Goal: Communication & Community: Participate in discussion

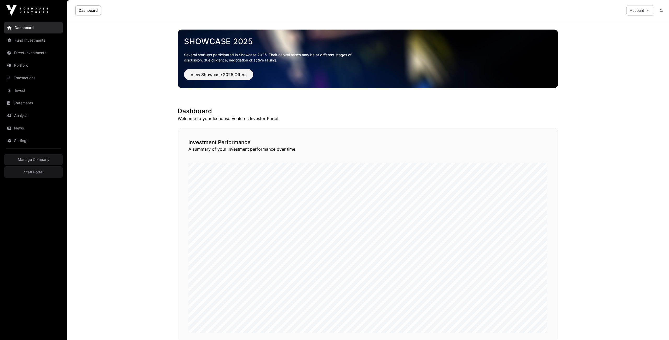
click at [35, 39] on link "Fund Investments" at bounding box center [33, 41] width 59 height 12
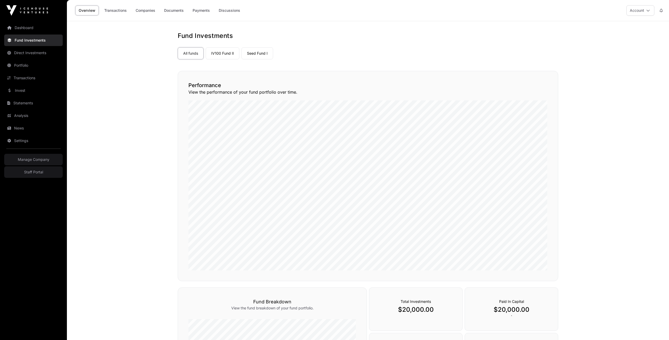
click at [227, 57] on link "IV100 Fund II" at bounding box center [223, 53] width 34 height 12
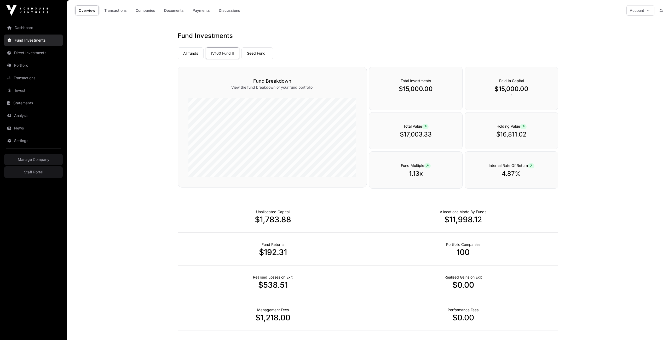
click at [265, 55] on link "Seed Fund I" at bounding box center [258, 53] width 32 height 12
click at [232, 10] on link "Discussions" at bounding box center [229, 10] width 28 height 10
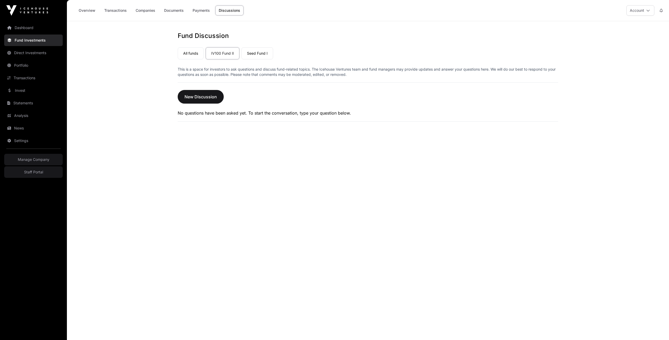
click at [202, 97] on span "New Discussion" at bounding box center [201, 97] width 32 height 6
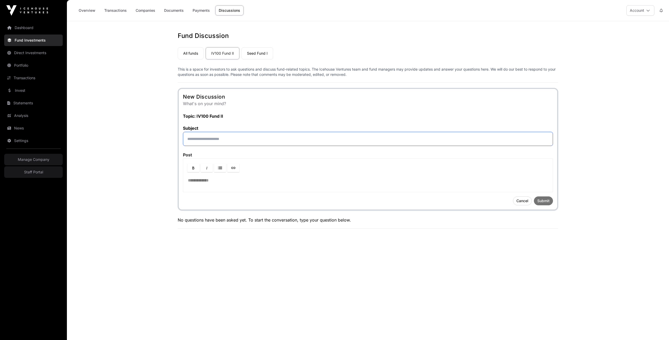
click at [209, 136] on input "text" at bounding box center [368, 139] width 370 height 14
click at [203, 183] on div at bounding box center [368, 182] width 370 height 19
click at [198, 136] on input "text" at bounding box center [368, 139] width 370 height 14
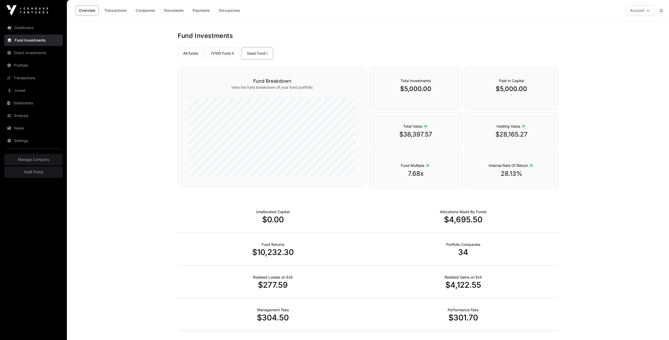
click at [237, 7] on link "Discussions" at bounding box center [229, 10] width 28 height 10
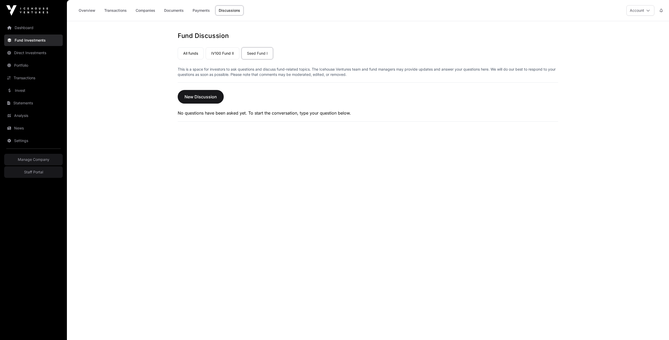
click at [192, 95] on span "New Discussion" at bounding box center [201, 97] width 32 height 6
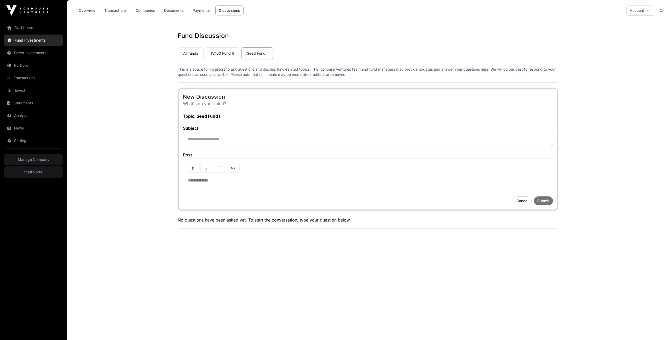
click at [279, 13] on div "Overview Transactions Companies Documents Payments Discussions Account" at bounding box center [368, 10] width 596 height 21
click at [194, 52] on link "All funds" at bounding box center [191, 53] width 26 height 12
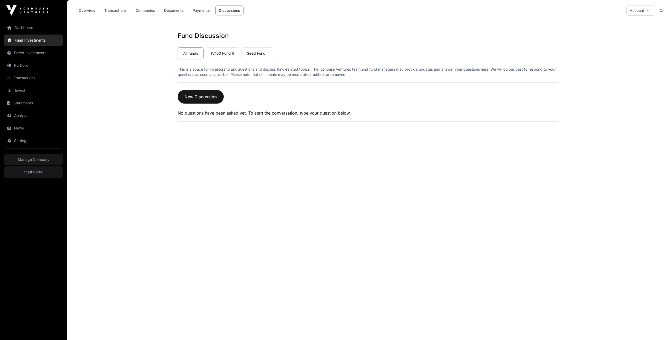
click at [201, 11] on link "Payments" at bounding box center [201, 10] width 24 height 10
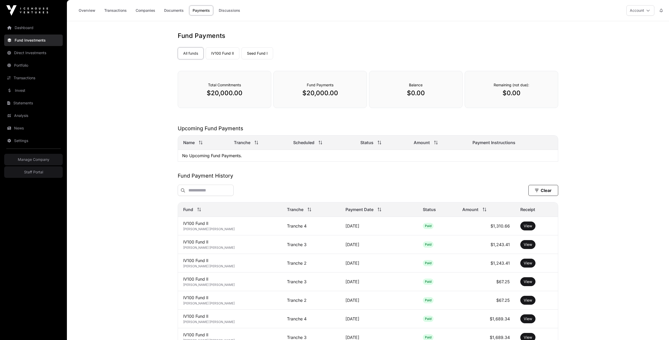
click at [239, 8] on link "Discussions" at bounding box center [229, 10] width 28 height 10
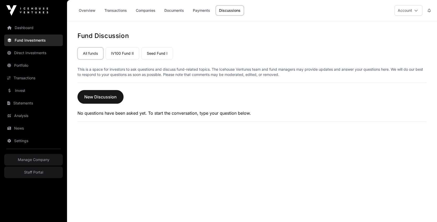
click at [101, 98] on span "New Discussion" at bounding box center [100, 97] width 32 height 6
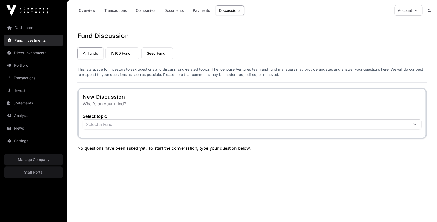
click at [174, 123] on span "Select a Fund" at bounding box center [245, 123] width 325 height 9
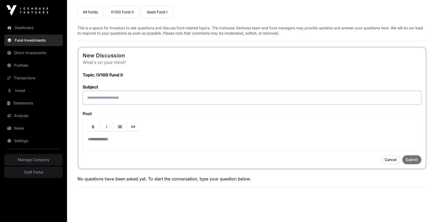
scroll to position [42, 0]
click at [89, 93] on input "text" at bounding box center [252, 97] width 338 height 14
click at [106, 139] on div at bounding box center [252, 140] width 338 height 19
click at [27, 90] on link "Invest" at bounding box center [33, 91] width 59 height 12
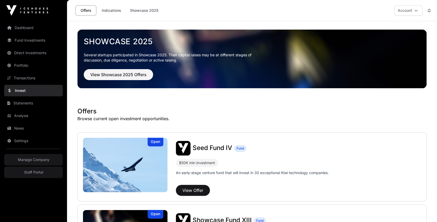
click at [193, 187] on button "View Offer" at bounding box center [193, 190] width 34 height 11
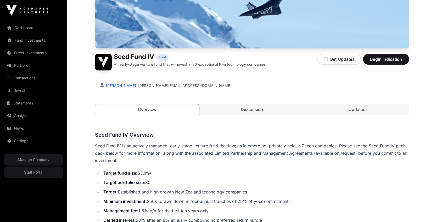
scroll to position [136, 0]
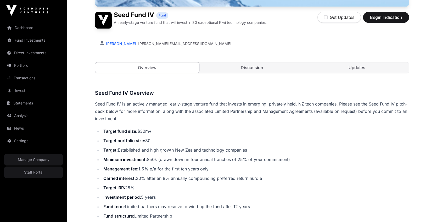
click at [346, 66] on link "Updates" at bounding box center [357, 67] width 104 height 10
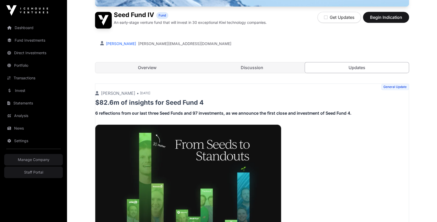
click at [249, 62] on link "Discussion" at bounding box center [252, 67] width 104 height 10
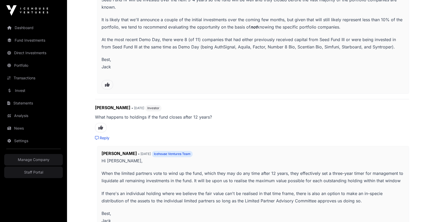
scroll to position [424, 0]
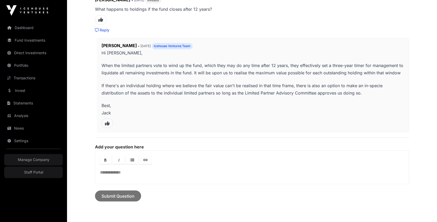
click at [113, 172] on div at bounding box center [251, 174] width 313 height 19
click at [104, 30] on div "Nick McDonald • 2 months ago Investor What happens to holdings if the fund clos…" at bounding box center [252, 67] width 314 height 141
click at [105, 27] on link "Reply" at bounding box center [102, 29] width 14 height 5
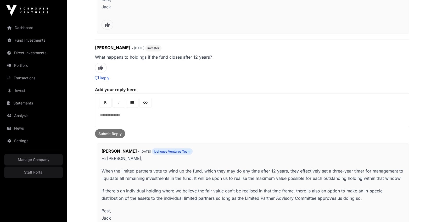
scroll to position [361, 0]
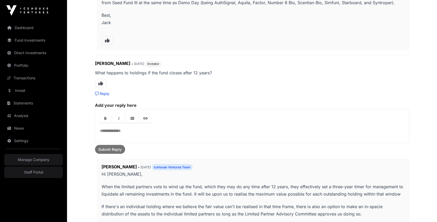
click at [126, 130] on p at bounding box center [252, 131] width 304 height 6
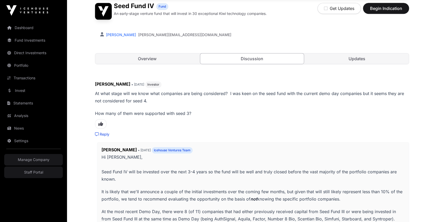
scroll to position [144, 0]
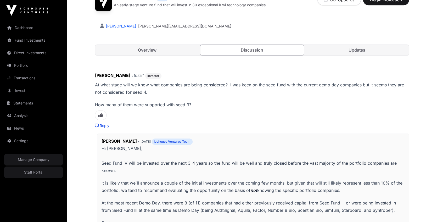
click at [121, 99] on p "At what stage will we know what companies are being considered? I was keen on t…" at bounding box center [252, 94] width 314 height 27
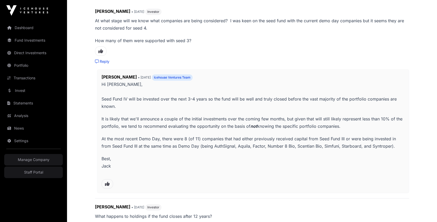
scroll to position [231, 0]
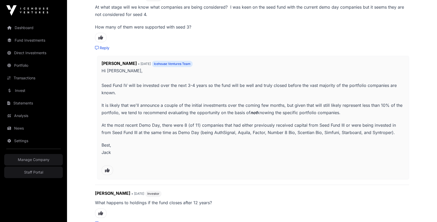
click at [110, 144] on p "Best, Jack" at bounding box center [252, 152] width 303 height 22
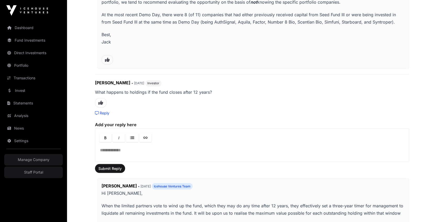
scroll to position [343, 0]
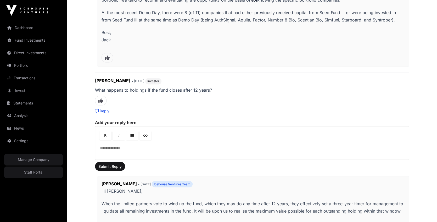
click at [80, 122] on main "Offers Seed Fund IV Seed Fund IV Fund An early-stage venture fund that will inv…" at bounding box center [252, 9] width 370 height 662
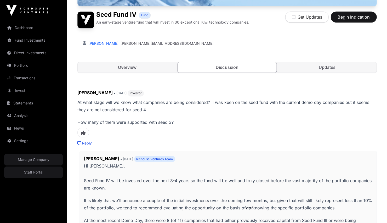
scroll to position [117, 0]
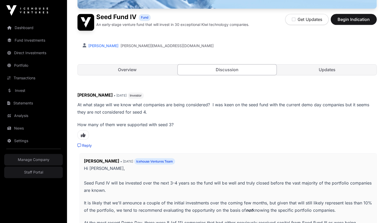
click at [26, 171] on link "Staff Portal" at bounding box center [33, 172] width 59 height 12
